Goal: Find specific page/section

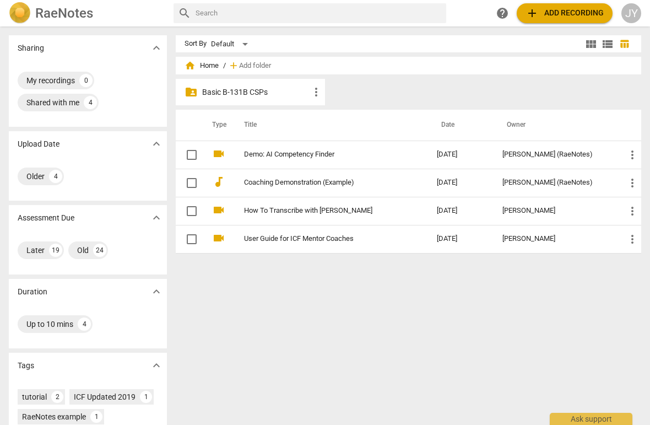
click at [227, 90] on p "Basic B-131B CSPs" at bounding box center [255, 92] width 107 height 12
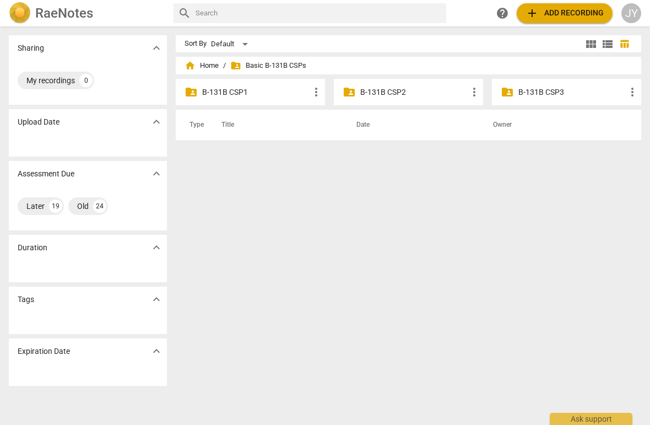
click at [408, 94] on p "B-131B CSP2" at bounding box center [413, 92] width 107 height 12
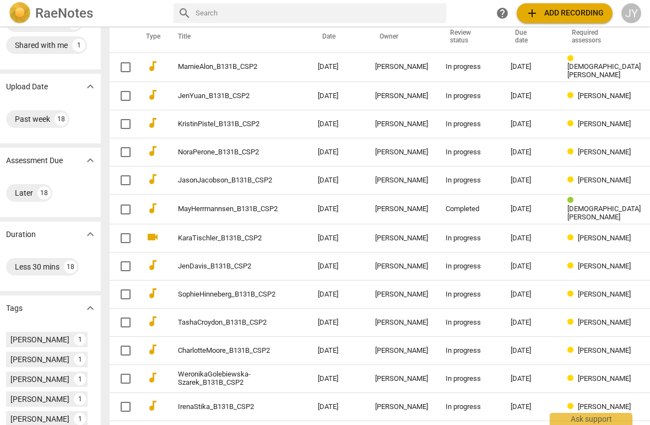
scroll to position [57, 11]
click at [193, 205] on link "MayHerrmannsen_B131B_CSP2" at bounding box center [228, 209] width 100 height 8
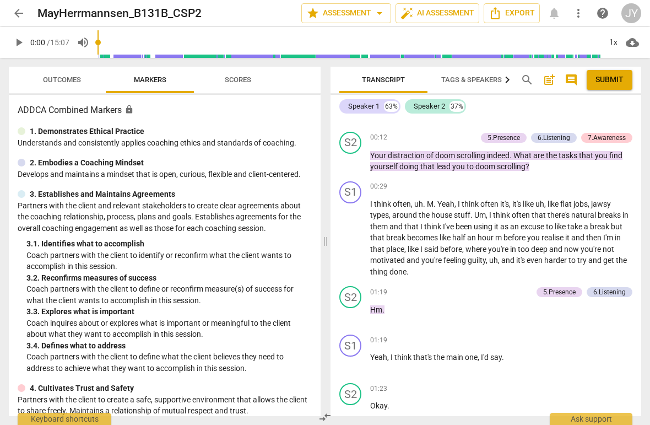
scroll to position [717, 0]
click at [53, 80] on span "Outcomes" at bounding box center [62, 79] width 38 height 8
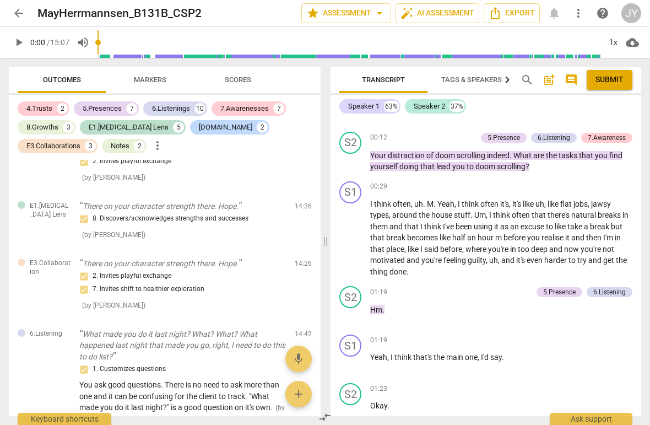
scroll to position [3563, 0]
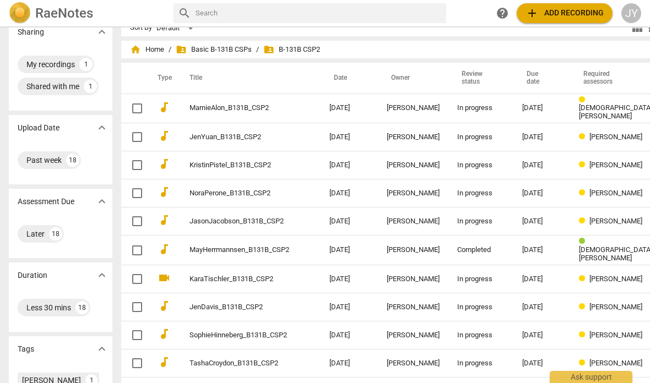
scroll to position [15, 0]
